Goal: Communication & Community: Answer question/provide support

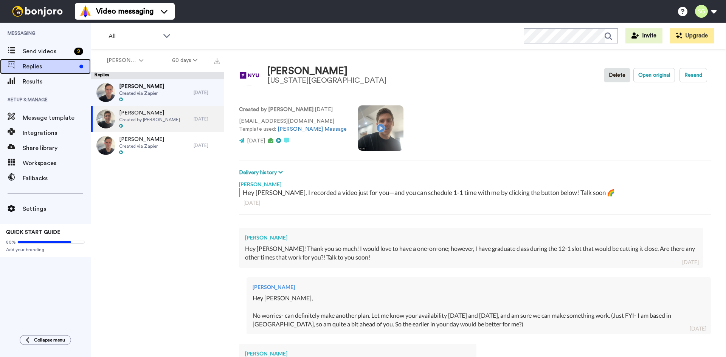
click at [31, 65] on span "Replies" at bounding box center [50, 66] width 54 height 9
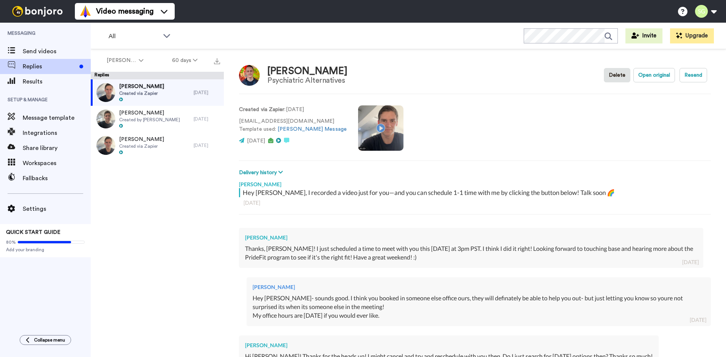
type textarea "x"
